Goal: Information Seeking & Learning: Learn about a topic

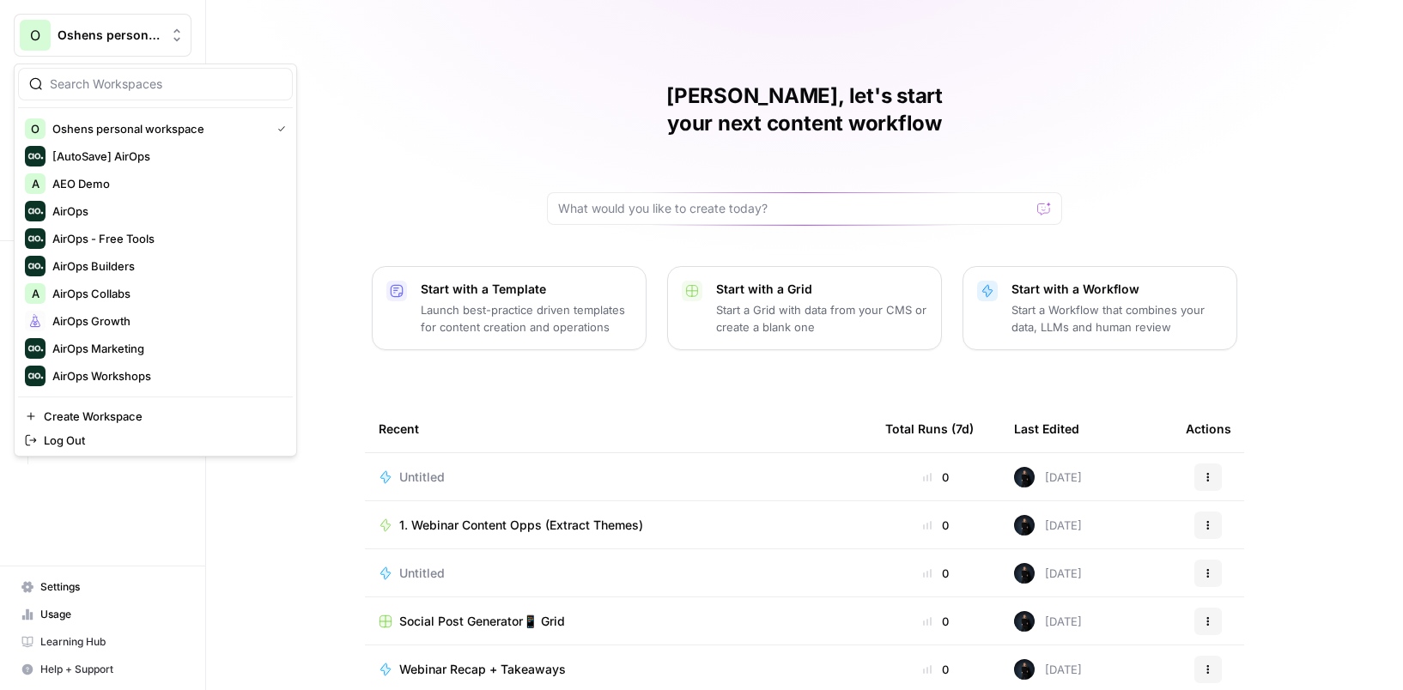
click at [148, 39] on span "Oshens personal workspace" at bounding box center [110, 35] width 104 height 17
click at [114, 316] on span "AirOps Growth" at bounding box center [165, 320] width 227 height 17
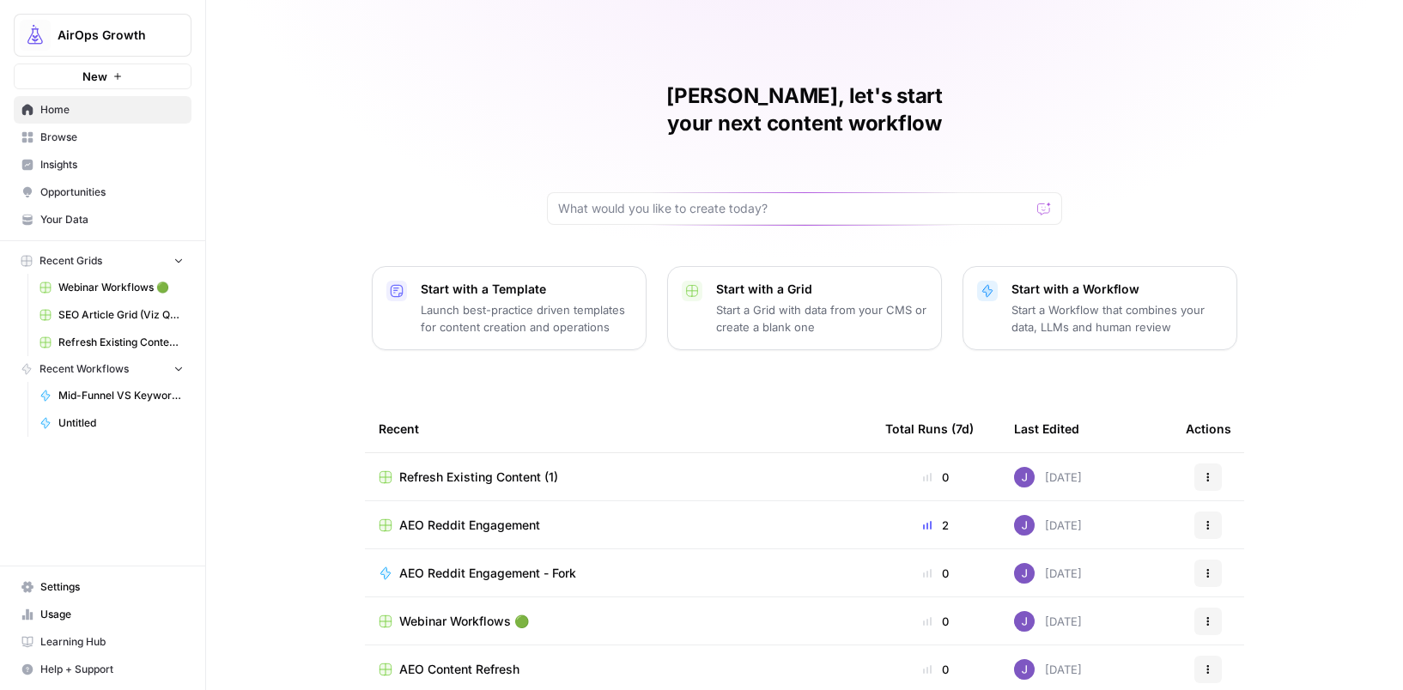
click at [96, 161] on span "Insights" at bounding box center [111, 164] width 143 height 15
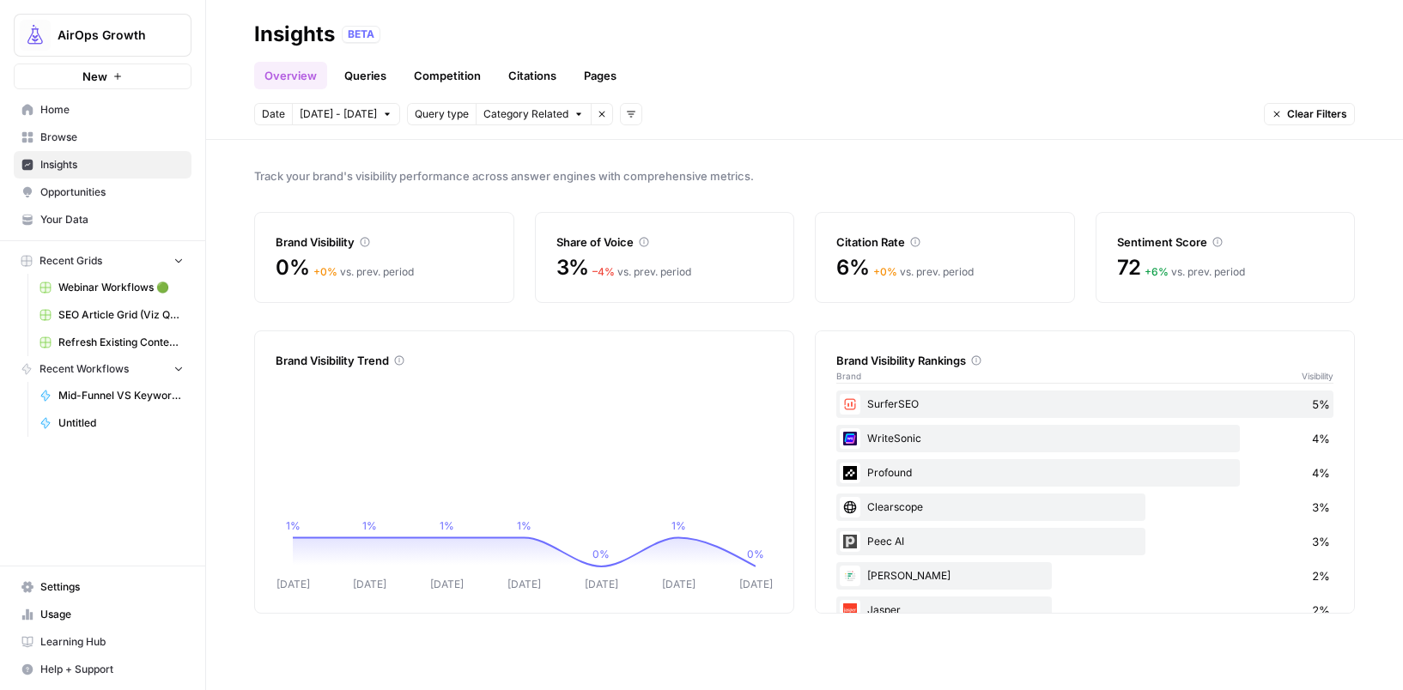
click at [573, 115] on icon "button" at bounding box center [578, 114] width 10 height 10
click at [563, 145] on span "Brand Related" at bounding box center [538, 151] width 108 height 17
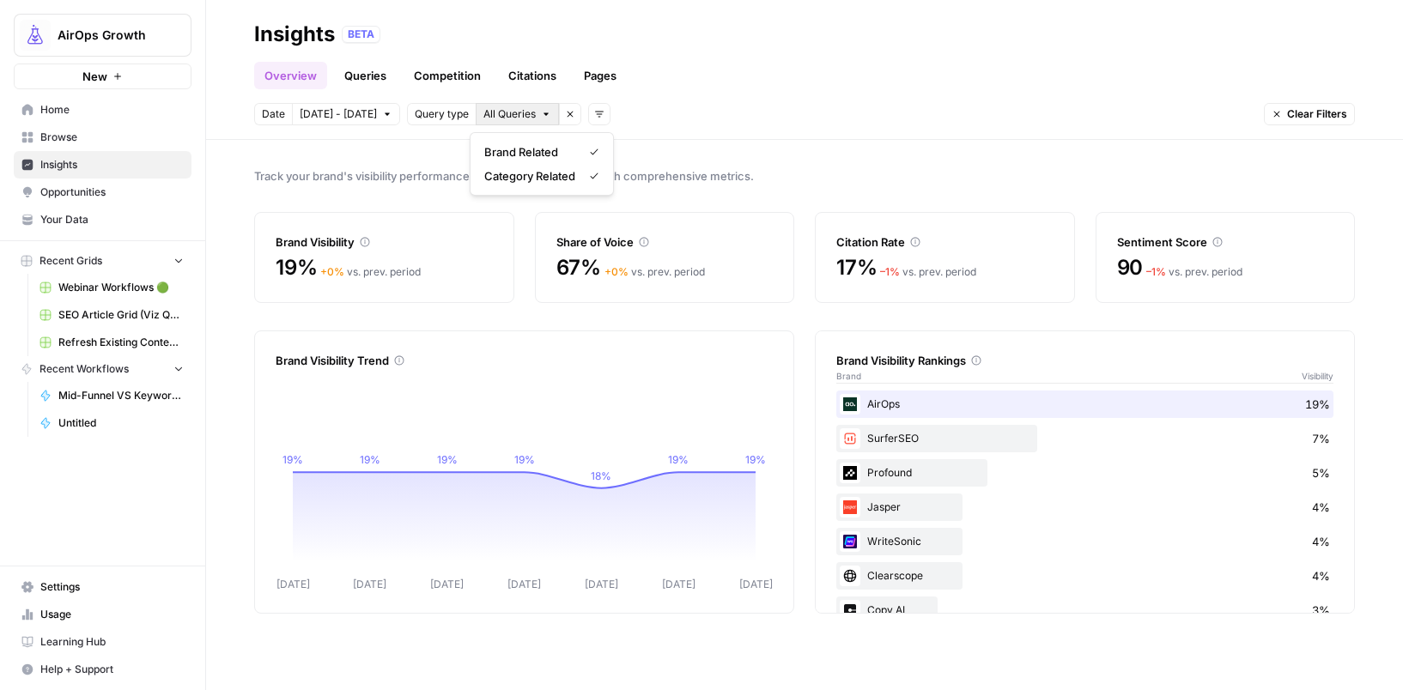
click at [539, 122] on button "All Queries" at bounding box center [517, 114] width 83 height 22
click at [771, 73] on div "Overview Queries Competition Citations Pages" at bounding box center [804, 68] width 1100 height 41
click at [541, 115] on icon "button" at bounding box center [546, 114] width 10 height 10
click at [546, 154] on span "Brand Related" at bounding box center [529, 151] width 91 height 17
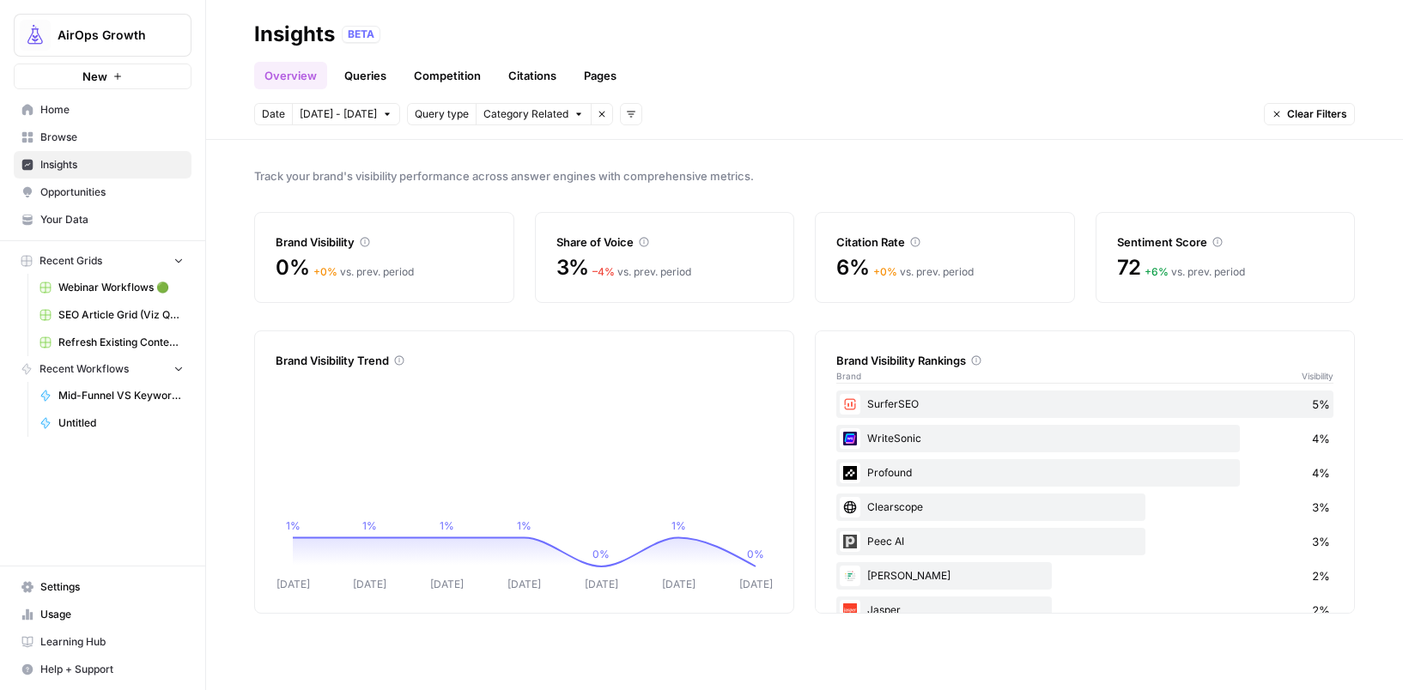
click at [597, 118] on icon "button" at bounding box center [602, 114] width 10 height 10
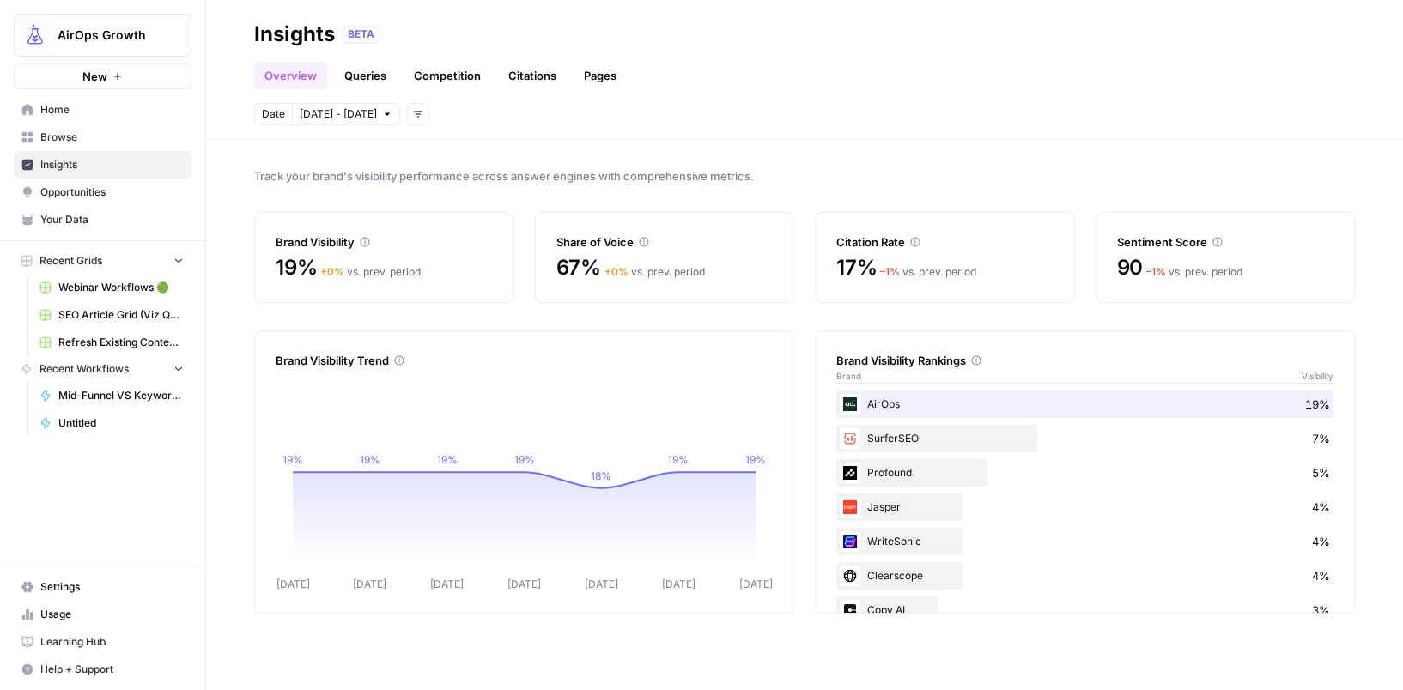
click at [373, 120] on button "[DATE] - [DATE]" at bounding box center [346, 114] width 108 height 22
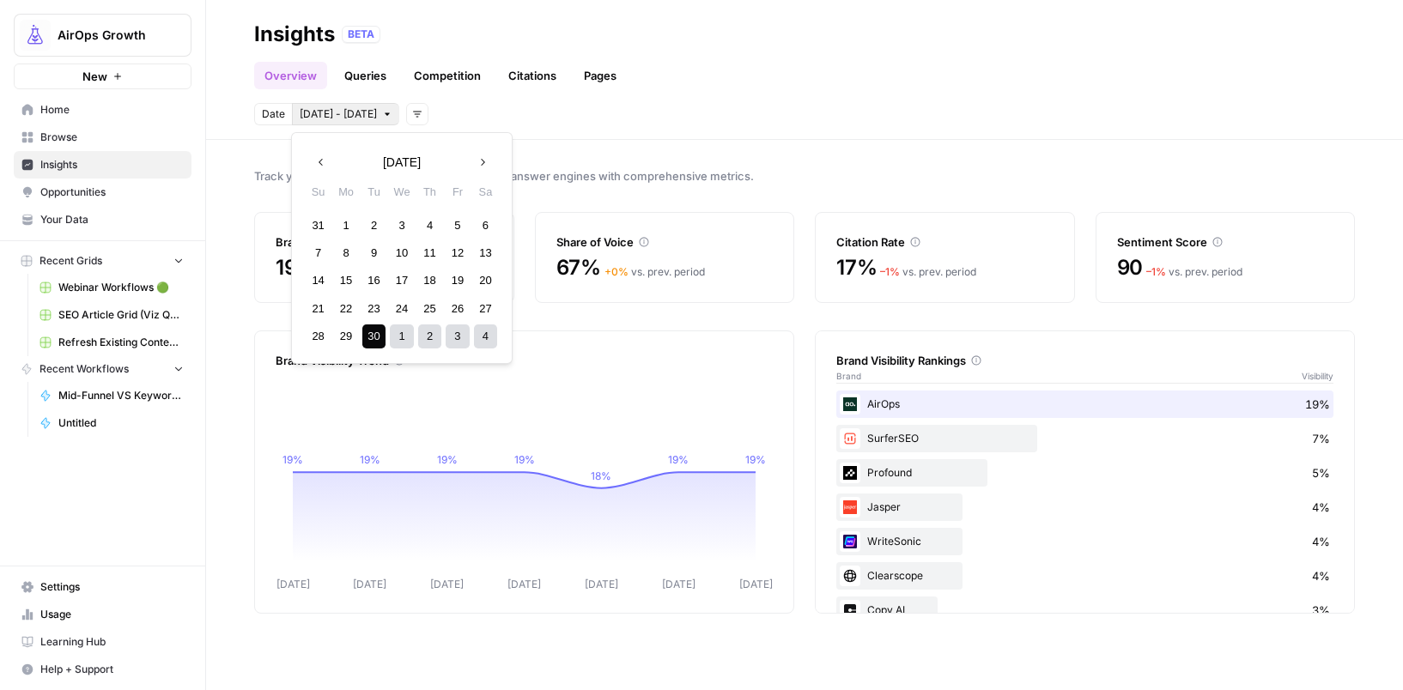
click at [407, 119] on button "Add filters" at bounding box center [417, 114] width 22 height 22
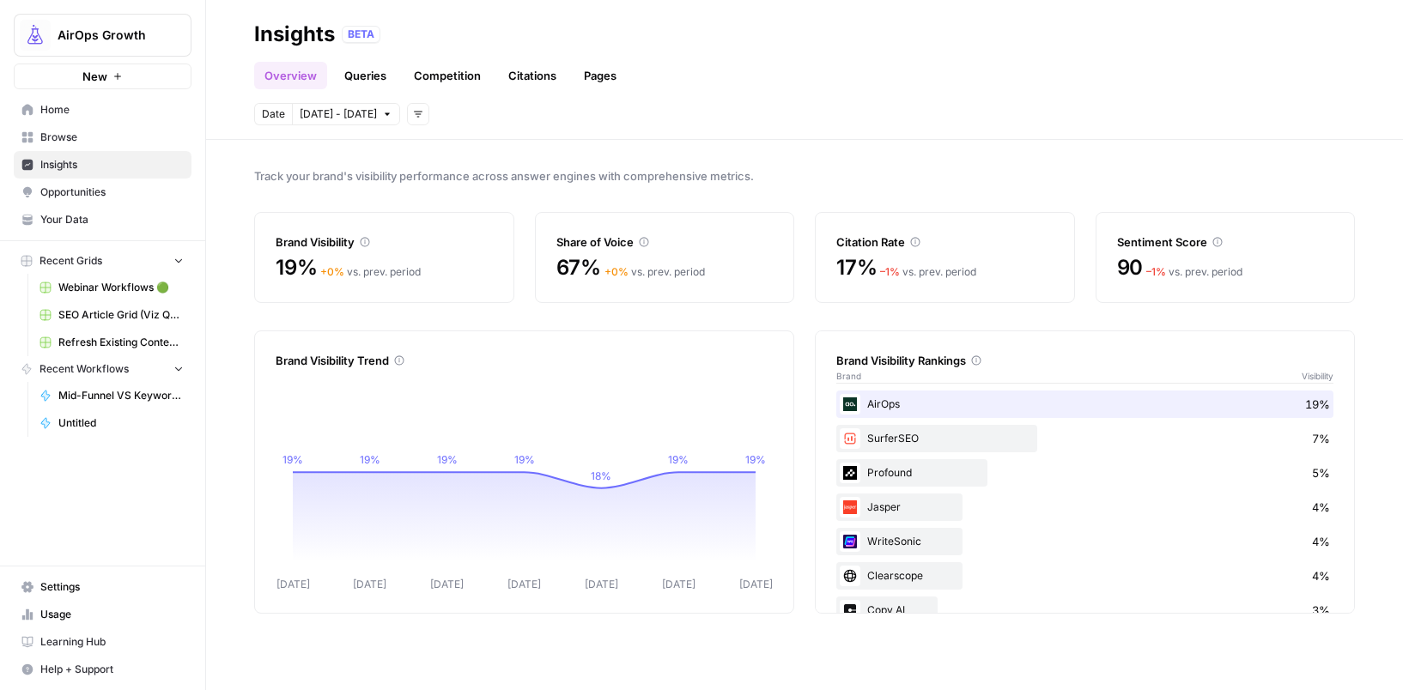
click at [488, 109] on div "Date [DATE] - [DATE] Add filters" at bounding box center [804, 114] width 1100 height 22
click at [413, 113] on icon "button" at bounding box center [418, 114] width 10 height 10
click at [373, 270] on div "+ 0 % vs. prev. period" at bounding box center [370, 271] width 100 height 15
click at [318, 242] on div "Brand Visibility" at bounding box center [384, 241] width 217 height 17
click at [89, 157] on span "Insights" at bounding box center [111, 164] width 143 height 15
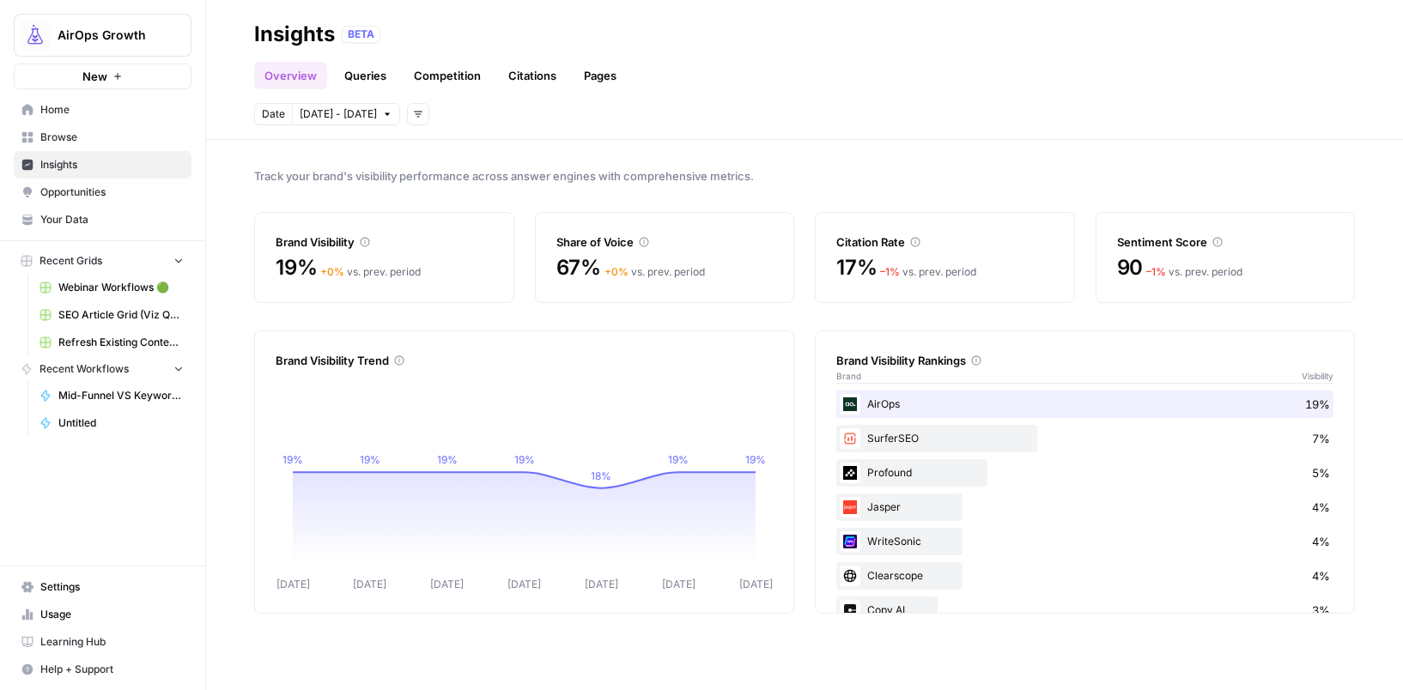
click at [81, 192] on span "Opportunities" at bounding box center [111, 192] width 143 height 15
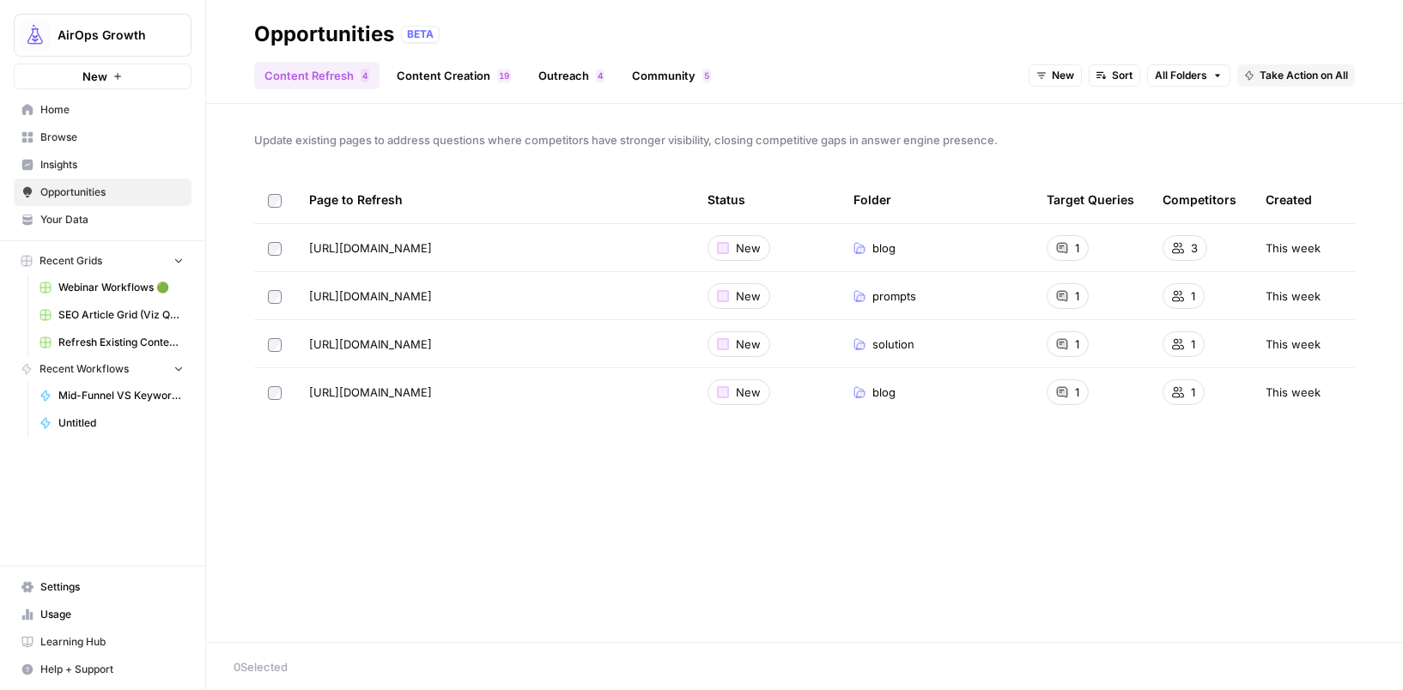
click at [77, 172] on span "Insights" at bounding box center [111, 164] width 143 height 15
